Goal: Find specific fact: Find specific fact

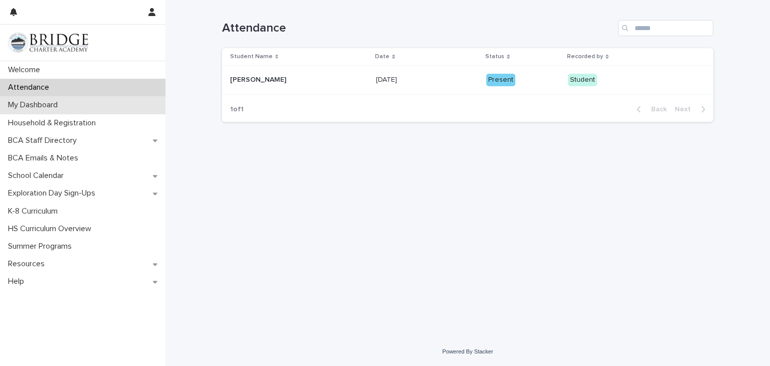
click at [64, 103] on p "My Dashboard" at bounding box center [35, 105] width 62 height 10
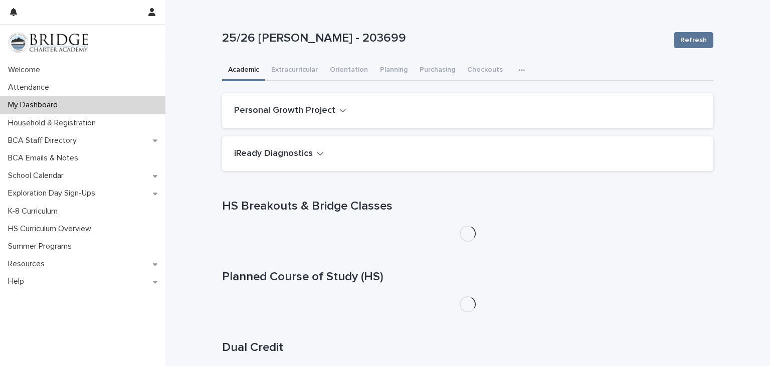
click at [519, 73] on icon "button" at bounding box center [522, 70] width 6 height 7
click at [478, 106] on button "General" at bounding box center [490, 111] width 66 height 15
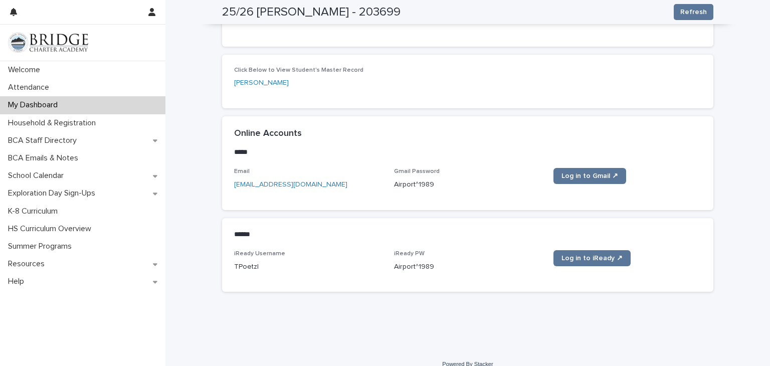
scroll to position [391, 0]
drag, startPoint x: 392, startPoint y: 185, endPoint x: 412, endPoint y: 184, distance: 19.6
click at [412, 184] on p "Airport^1989" at bounding box center [468, 184] width 148 height 11
click at [367, 184] on p "[EMAIL_ADDRESS][DOMAIN_NAME]" at bounding box center [308, 184] width 148 height 11
click at [384, 183] on div "Email [EMAIL_ADDRESS][DOMAIN_NAME] Gmail Password [SECURITY_DATA] Log in to Gma…" at bounding box center [467, 183] width 467 height 30
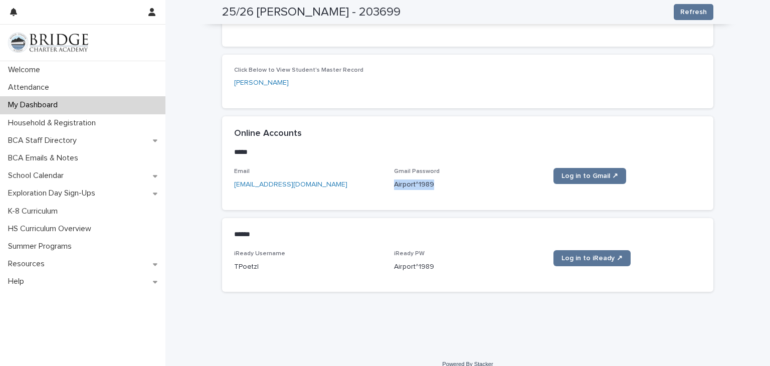
drag, startPoint x: 389, startPoint y: 183, endPoint x: 440, endPoint y: 188, distance: 50.9
click at [440, 188] on p "Airport^1989" at bounding box center [468, 184] width 148 height 11
copy p "Airport^1989"
